Goal: Task Accomplishment & Management: Use online tool/utility

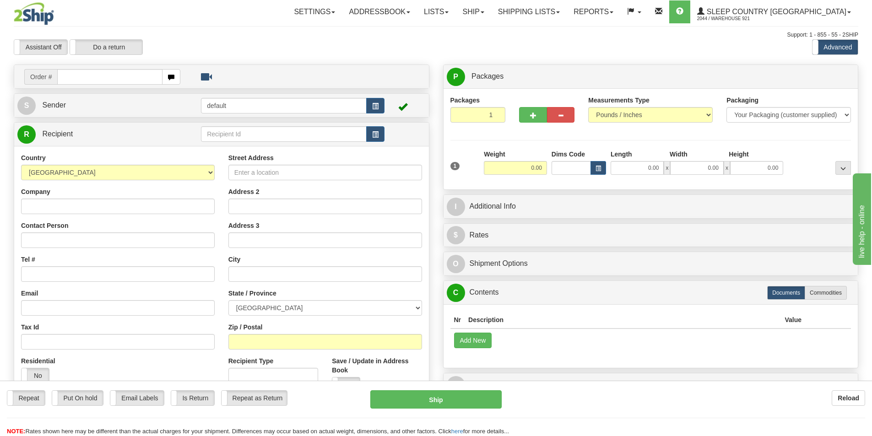
click at [120, 76] on input "text" at bounding box center [109, 77] width 105 height 16
click at [126, 76] on input "text" at bounding box center [109, 77] width 105 height 16
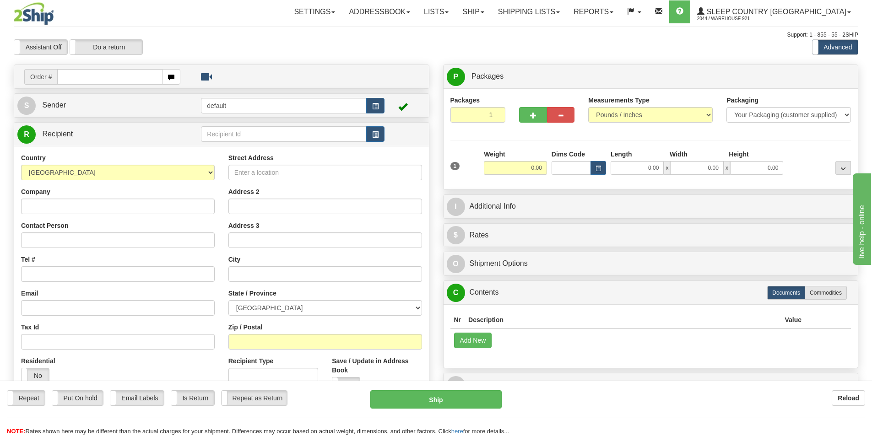
click at [126, 76] on input "text" at bounding box center [109, 77] width 105 height 16
type input "9000I080257"
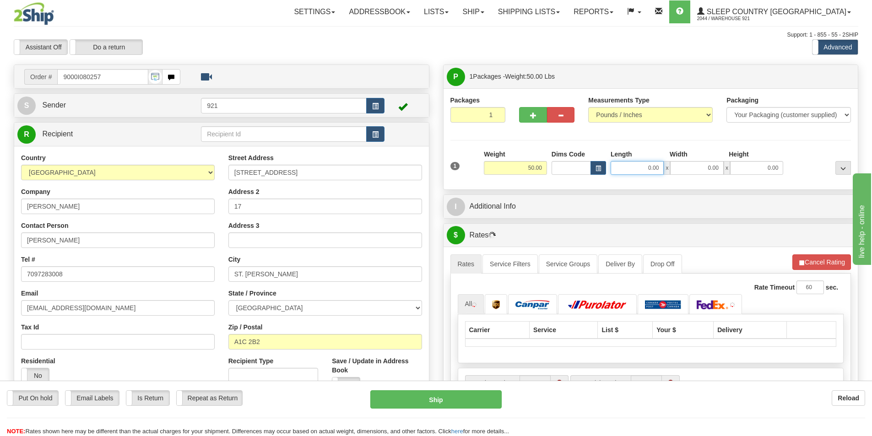
click at [647, 166] on input "0.00" at bounding box center [637, 168] width 53 height 14
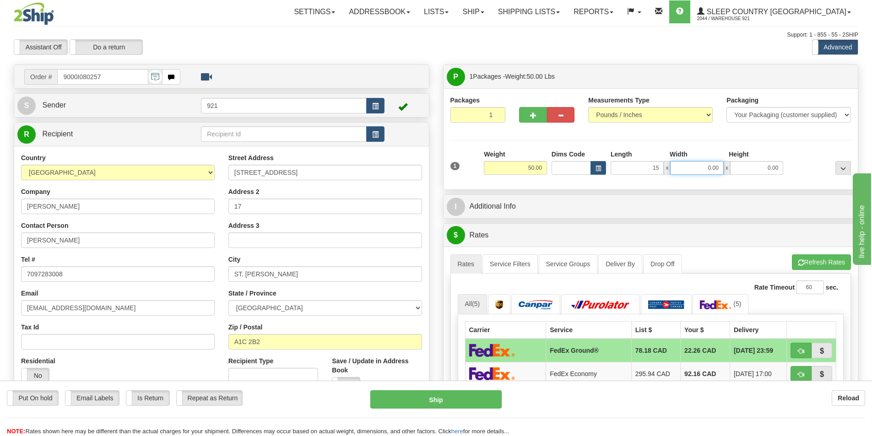
type input "15.00"
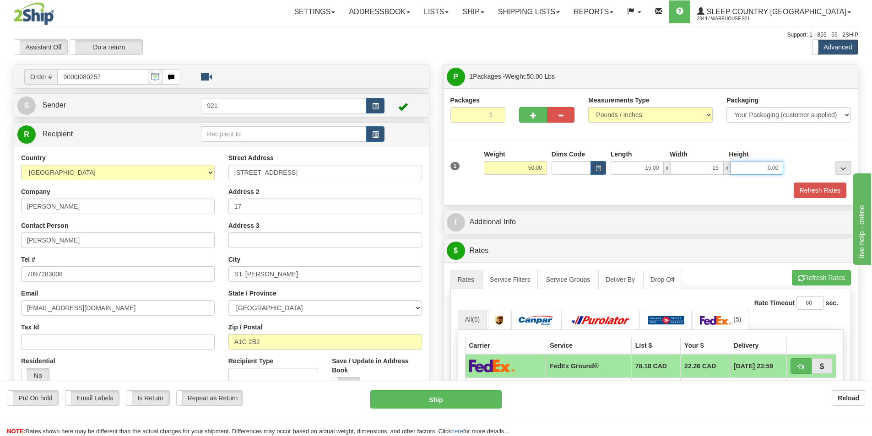
type input "15.00"
type input "40.00"
click at [525, 111] on button "button" at bounding box center [532, 115] width 27 height 16
type input "2"
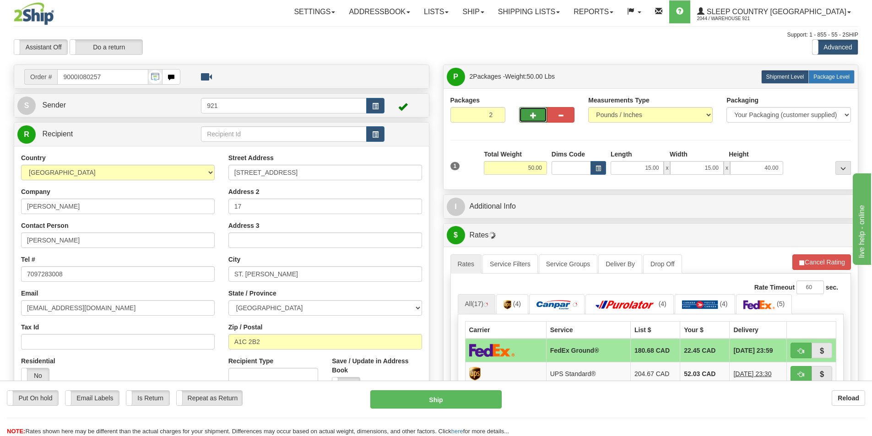
click at [837, 71] on label "Package Level Pack.." at bounding box center [831, 77] width 46 height 14
radio input "true"
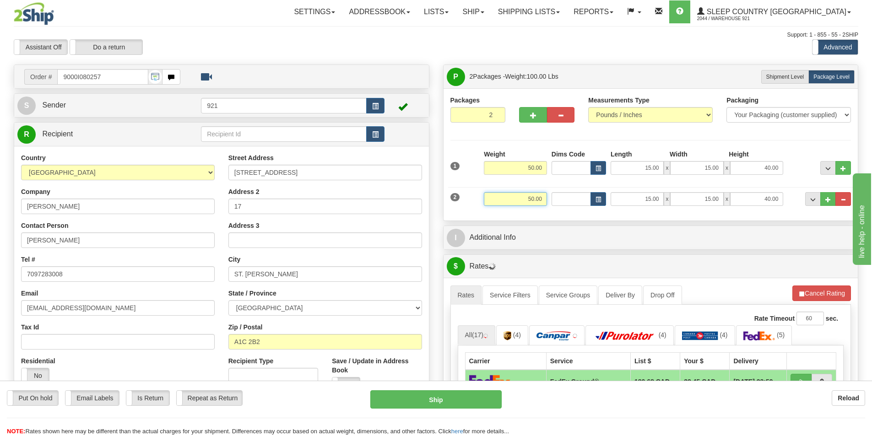
drag, startPoint x: 543, startPoint y: 201, endPoint x: 445, endPoint y: 207, distance: 98.1
click at [427, 65] on div "Order # 9000I080257" at bounding box center [436, 65] width 858 height 0
type input "25.00"
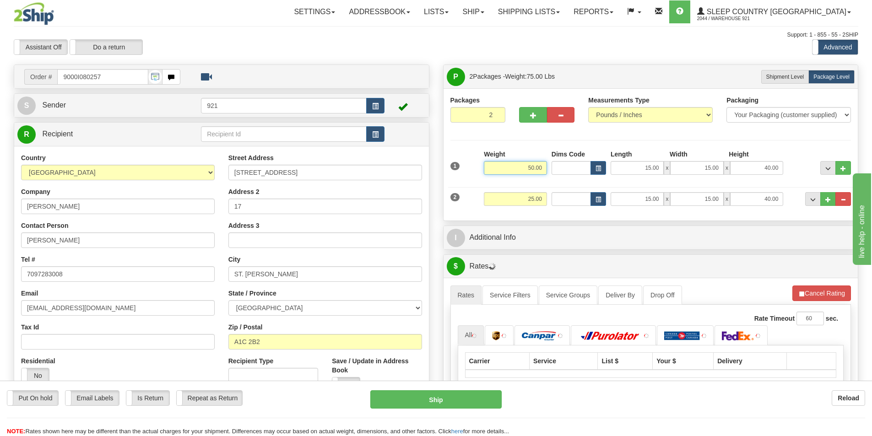
drag, startPoint x: 545, startPoint y: 166, endPoint x: 477, endPoint y: 165, distance: 68.2
click at [476, 165] on div "1 Weight 50.00 Dims Code x x" at bounding box center [651, 166] width 406 height 32
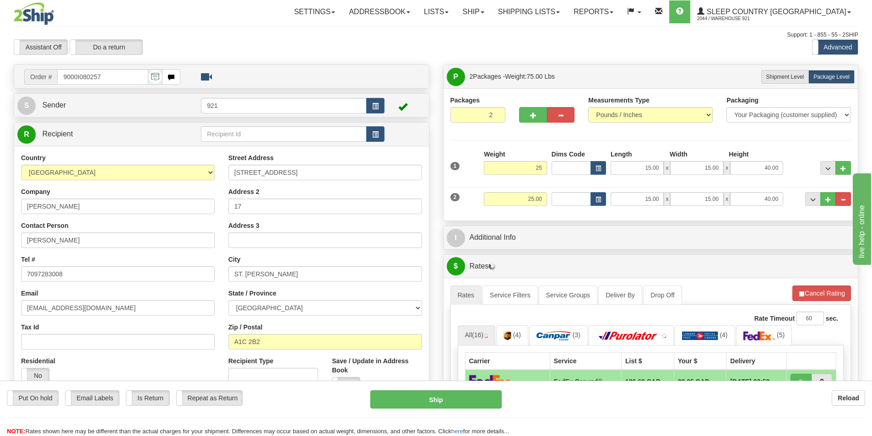
type input "25.00"
click at [818, 298] on button "Refresh Rates" at bounding box center [821, 294] width 59 height 16
click at [626, 211] on div "2 Weight 25.00 Dims Code Length Width Height" at bounding box center [651, 198] width 406 height 31
click at [607, 216] on div "Packages 2 2 Measurements Type" at bounding box center [651, 154] width 415 height 132
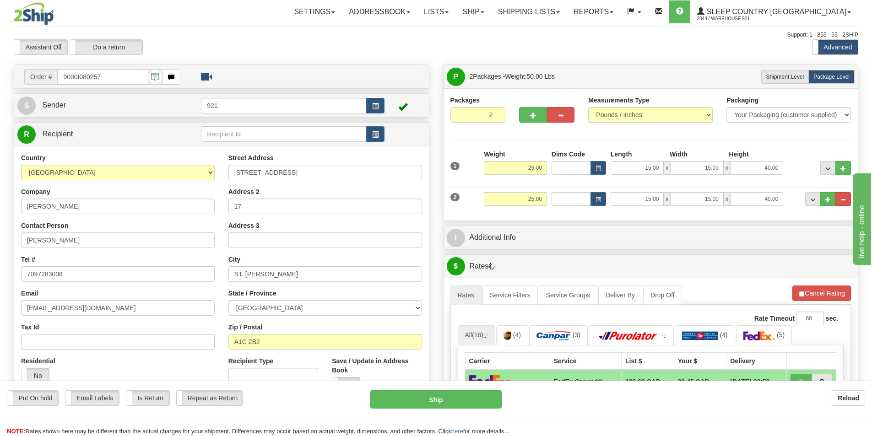
click at [608, 179] on div "1 Weight 25.00 Dims Code x x" at bounding box center [651, 166] width 406 height 32
click at [618, 212] on div "2 Weight 25.00 Dims Code Length Width Height" at bounding box center [651, 198] width 406 height 31
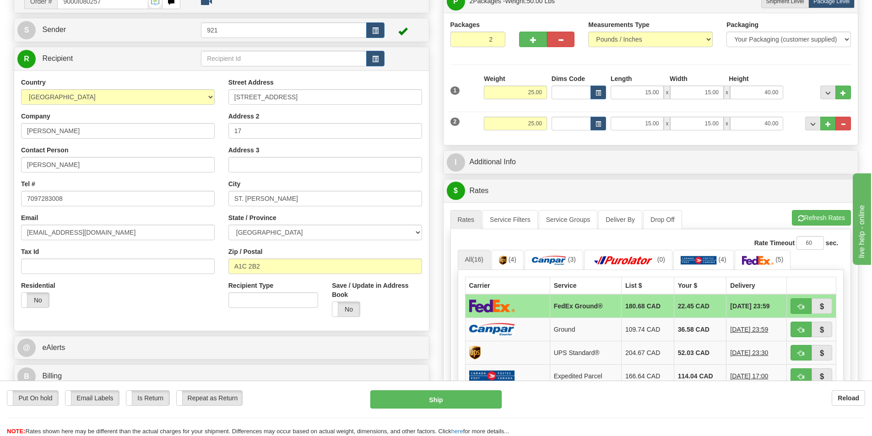
scroll to position [92, 0]
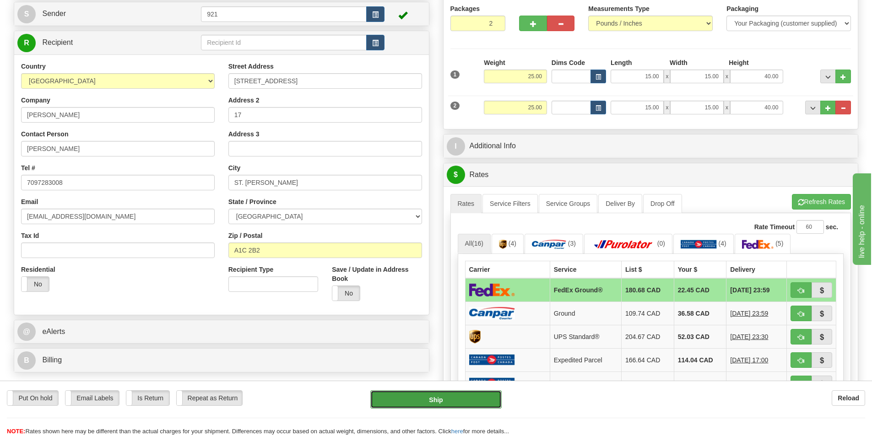
click at [476, 403] on button "Ship" at bounding box center [435, 399] width 131 height 18
type input "92"
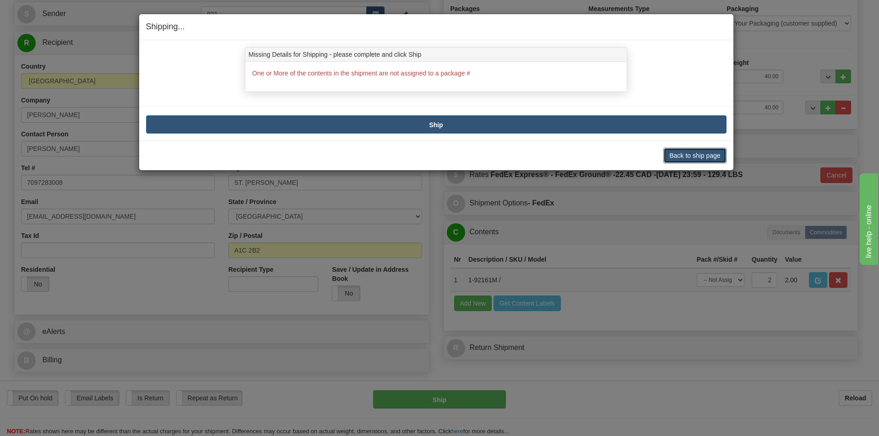
click at [685, 151] on button "Back to ship page" at bounding box center [694, 156] width 63 height 16
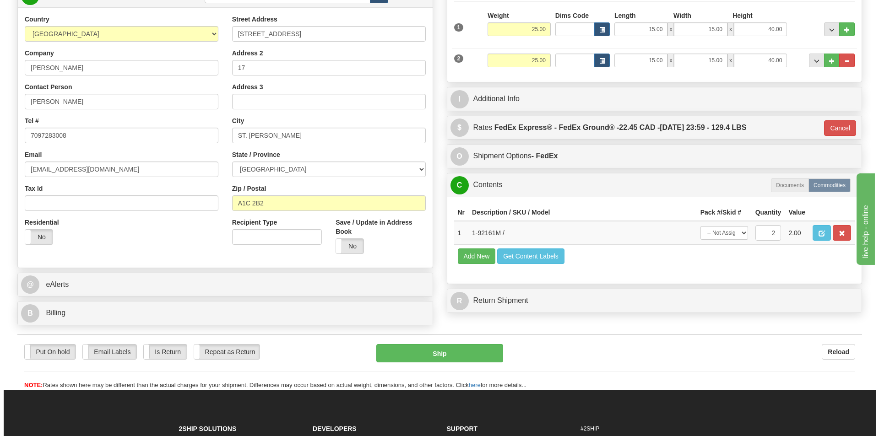
scroll to position [229, 0]
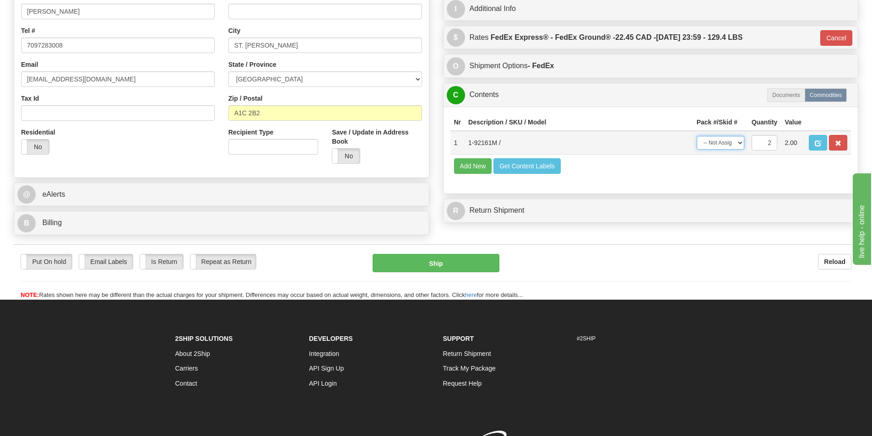
click at [740, 147] on select "-- Not Assigned -- Package 1 Package 2 Split" at bounding box center [721, 143] width 48 height 14
select select "SPLIT"
click at [697, 136] on select "-- Not Assigned -- Package 1 Package 2 Split" at bounding box center [721, 143] width 48 height 14
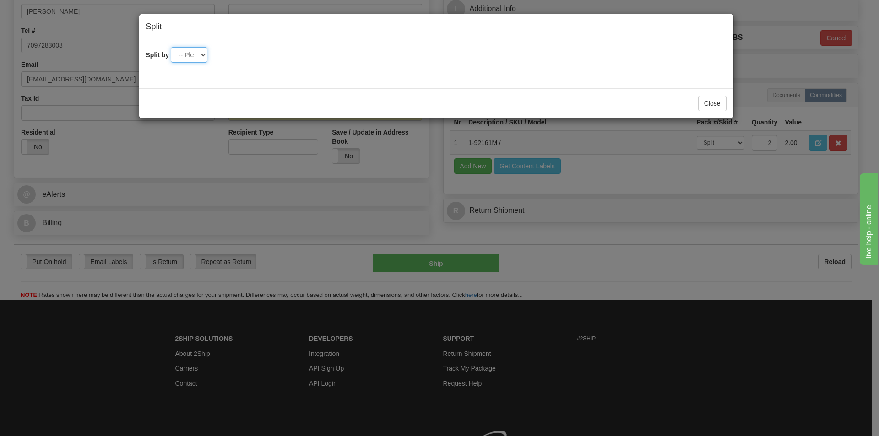
click at [194, 50] on select "-- Please select -- 2" at bounding box center [189, 55] width 37 height 16
select select "2"
click at [171, 47] on select "-- Please select -- 2" at bounding box center [189, 55] width 37 height 16
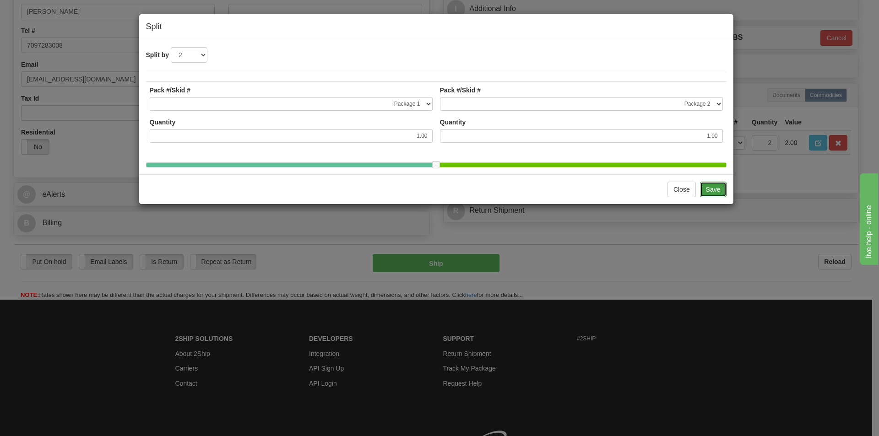
click at [719, 192] on button "Save" at bounding box center [713, 190] width 27 height 16
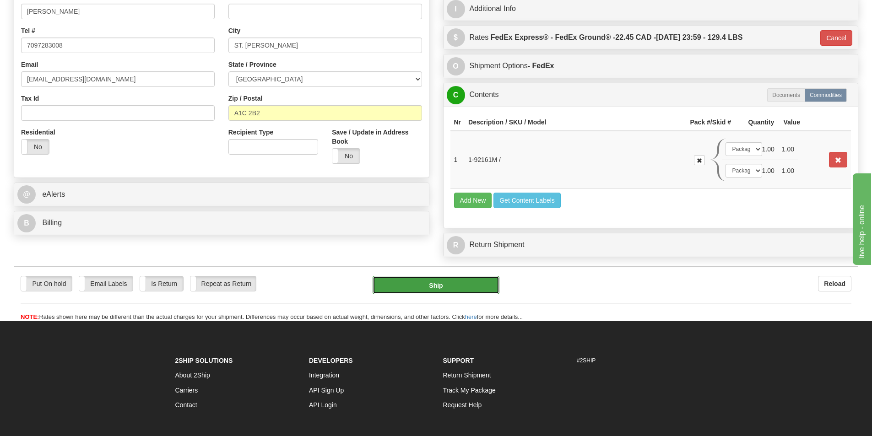
click at [469, 288] on button "Ship" at bounding box center [436, 285] width 127 height 18
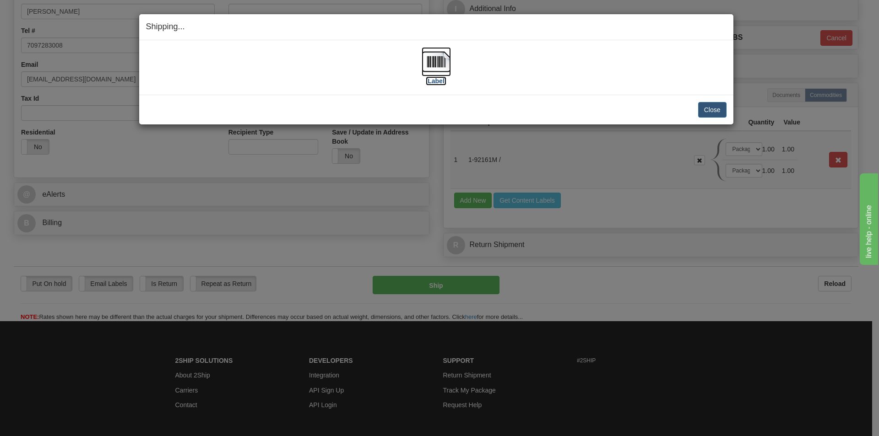
click at [436, 69] on img at bounding box center [436, 61] width 29 height 29
click at [721, 112] on button "Close" at bounding box center [712, 110] width 28 height 16
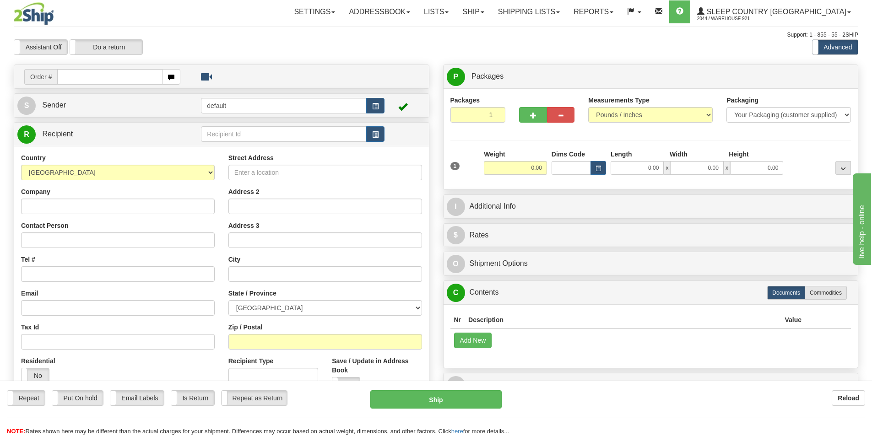
click at [131, 73] on input "text" at bounding box center [109, 77] width 105 height 16
type input "9000I081927"
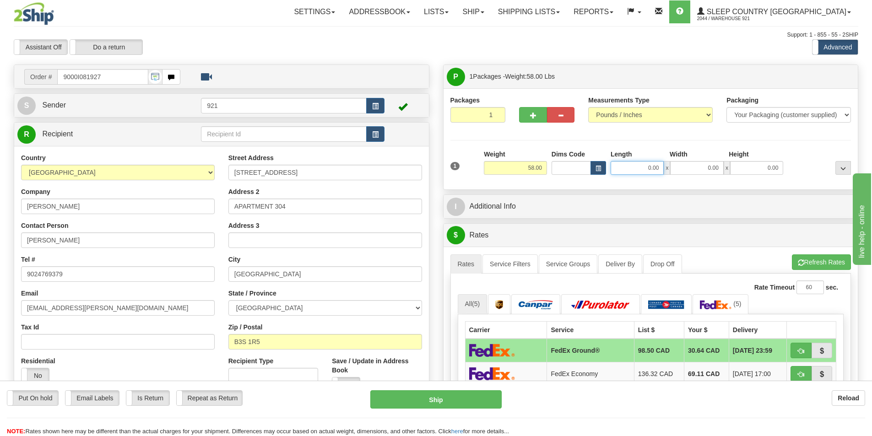
click at [655, 169] on input "0.00" at bounding box center [637, 168] width 53 height 14
type input "20.00"
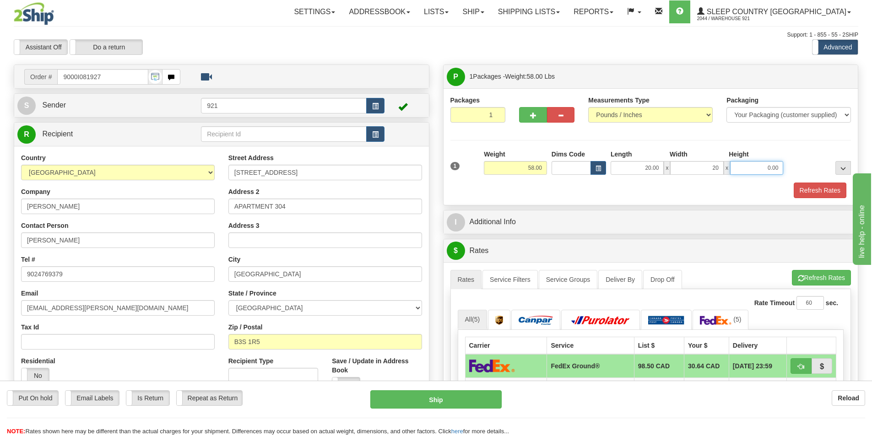
type input "20.00"
type input "42.00"
click at [825, 186] on button "Refresh Rates" at bounding box center [820, 191] width 53 height 16
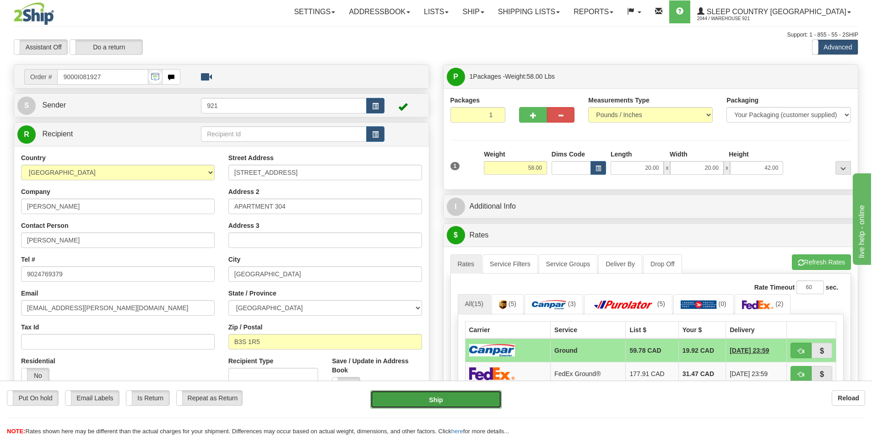
click at [481, 407] on button "Ship" at bounding box center [435, 399] width 131 height 18
type input "1"
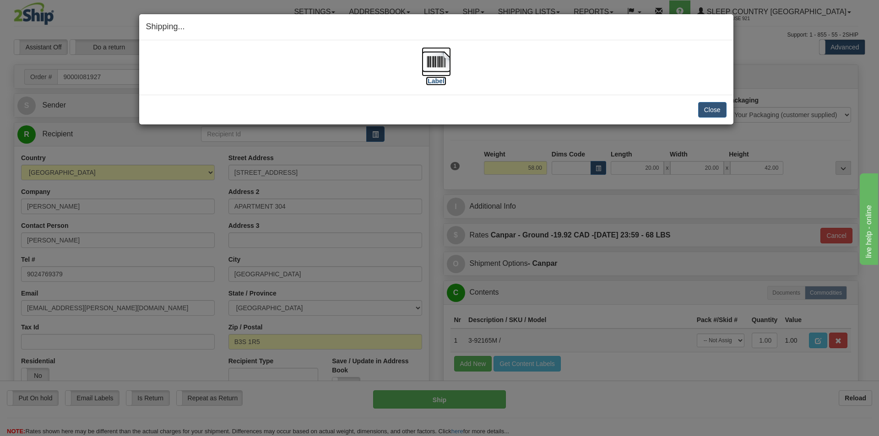
click at [439, 59] on img at bounding box center [436, 61] width 29 height 29
click at [709, 119] on div "Close [PERSON_NAME] Shipment and Quit Pickup Quit Pickup ONLY" at bounding box center [436, 110] width 594 height 30
click at [713, 108] on button "Close" at bounding box center [712, 110] width 28 height 16
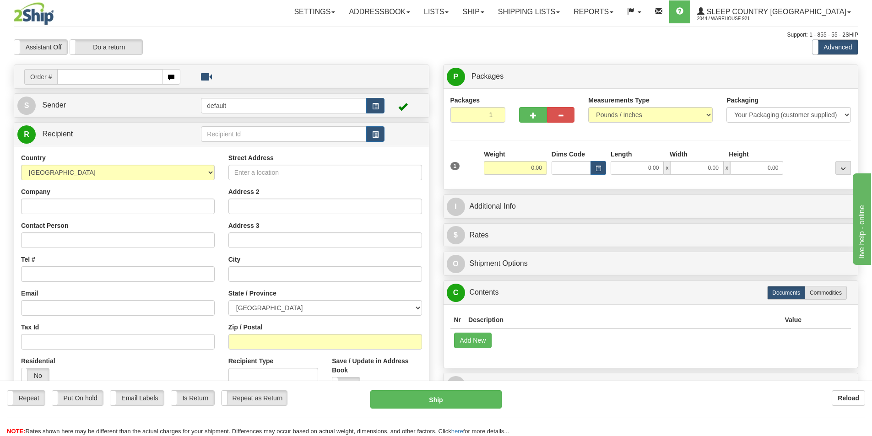
click at [134, 76] on input "text" at bounding box center [109, 77] width 105 height 16
type input "9002I077296"
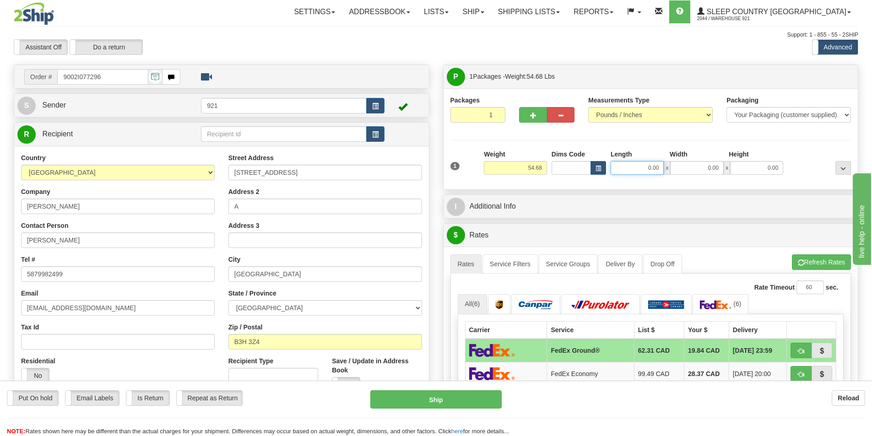
click at [641, 169] on input "0.00" at bounding box center [637, 168] width 53 height 14
type input "18.00"
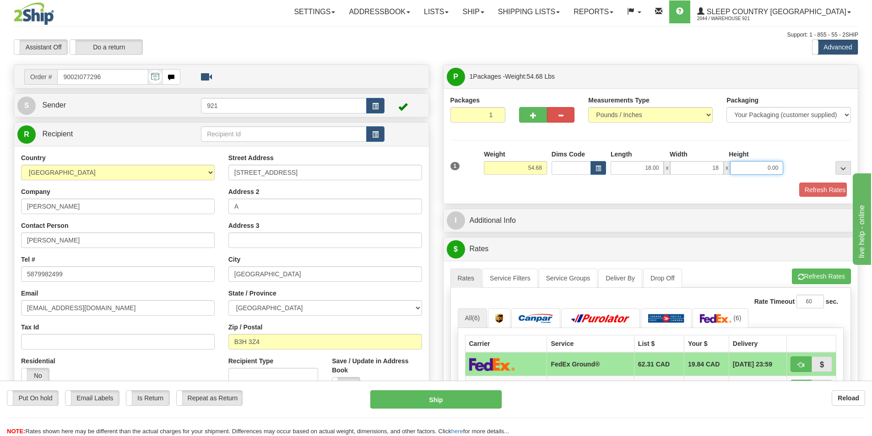
type input "18.00"
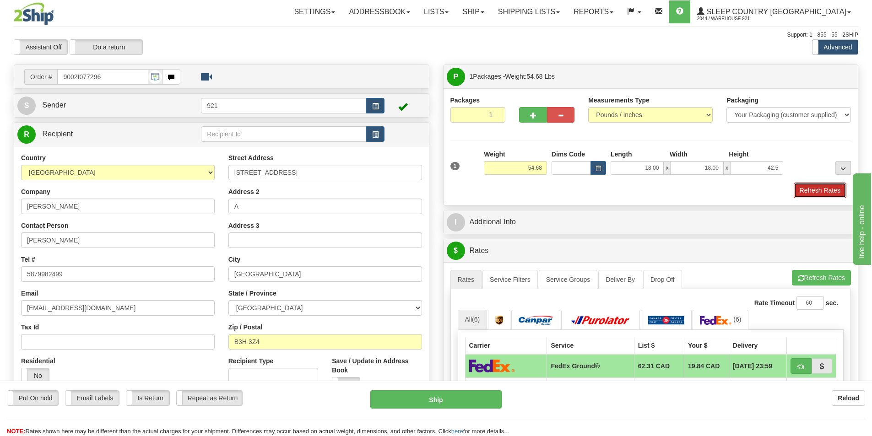
type input "42.50"
click at [817, 189] on button "Refresh Rates" at bounding box center [820, 191] width 53 height 16
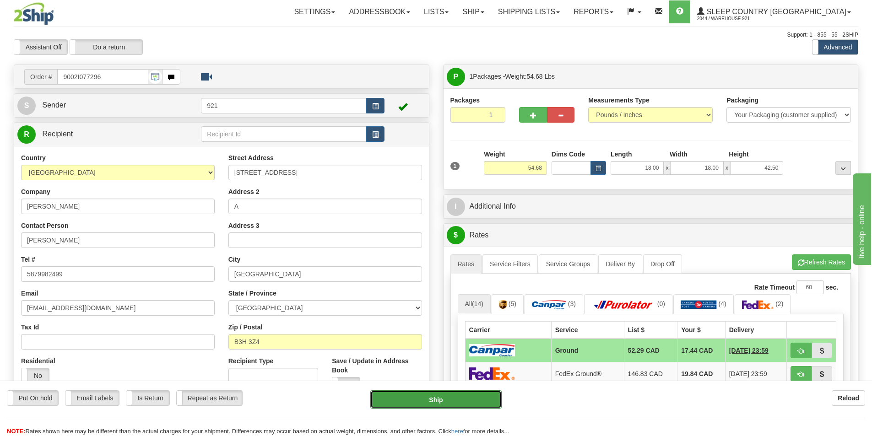
click at [490, 402] on button "Ship" at bounding box center [435, 399] width 131 height 18
type input "1"
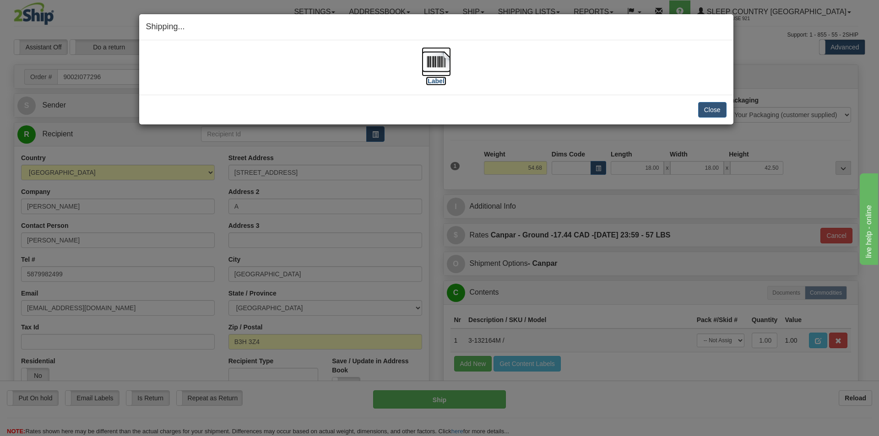
click at [444, 56] on img at bounding box center [436, 61] width 29 height 29
click at [612, 83] on div "[Label]" at bounding box center [436, 67] width 580 height 41
click at [704, 101] on div "Close [PERSON_NAME] Shipment and Quit Pickup Quit Pickup ONLY" at bounding box center [436, 110] width 594 height 30
click at [708, 107] on button "Close" at bounding box center [712, 110] width 28 height 16
